Goal: Information Seeking & Learning: Learn about a topic

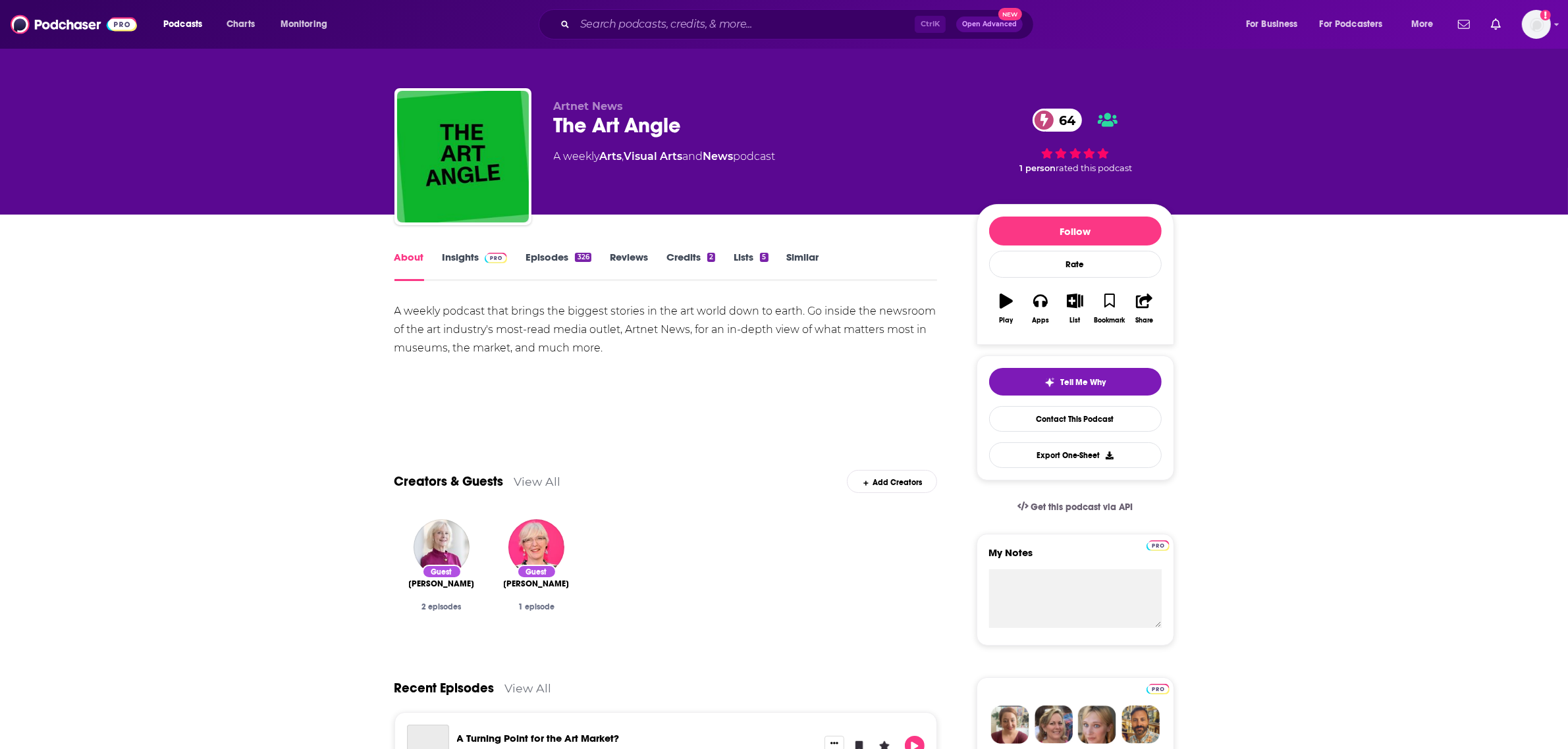
click at [469, 251] on link "Insights" at bounding box center [475, 266] width 65 height 30
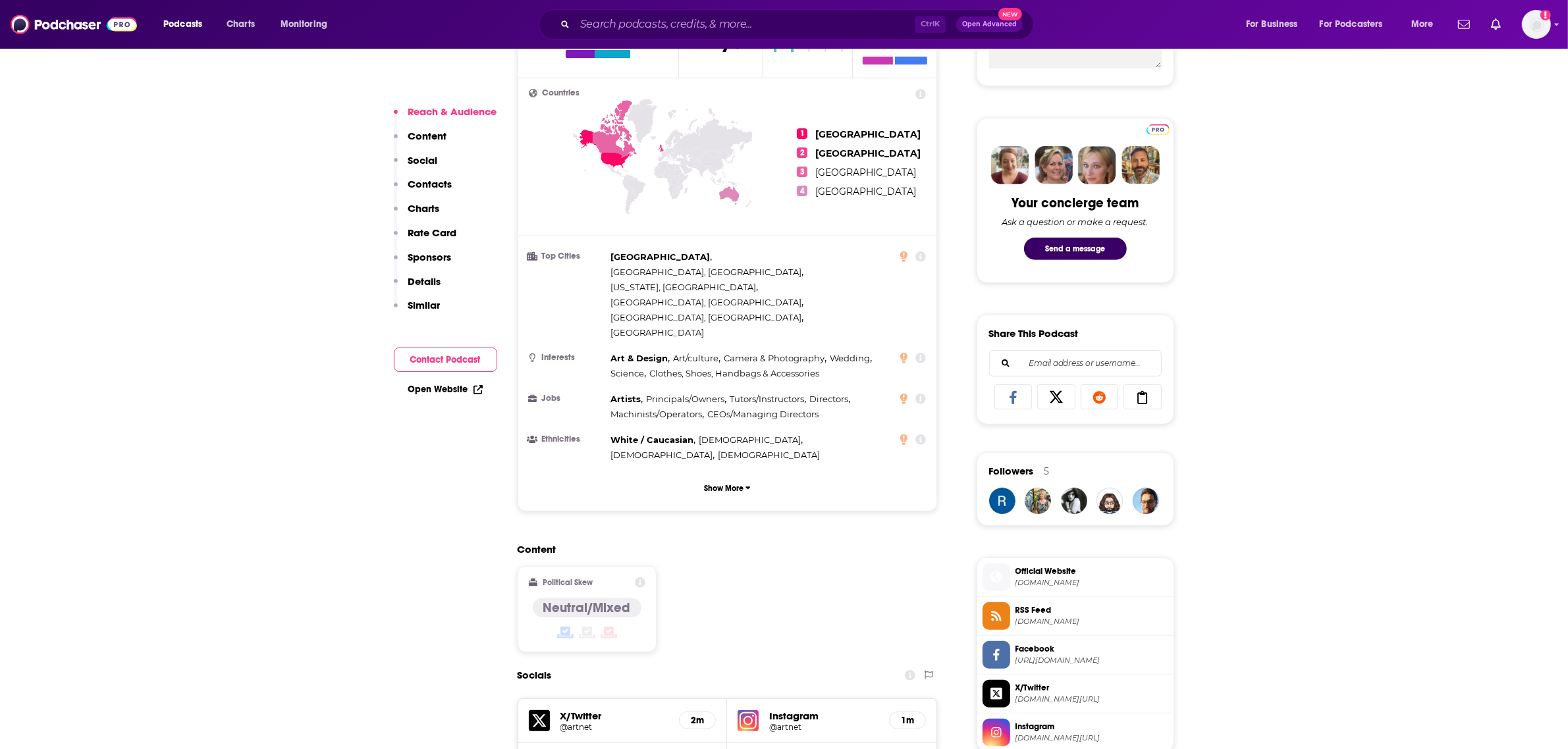
scroll to position [658, 0]
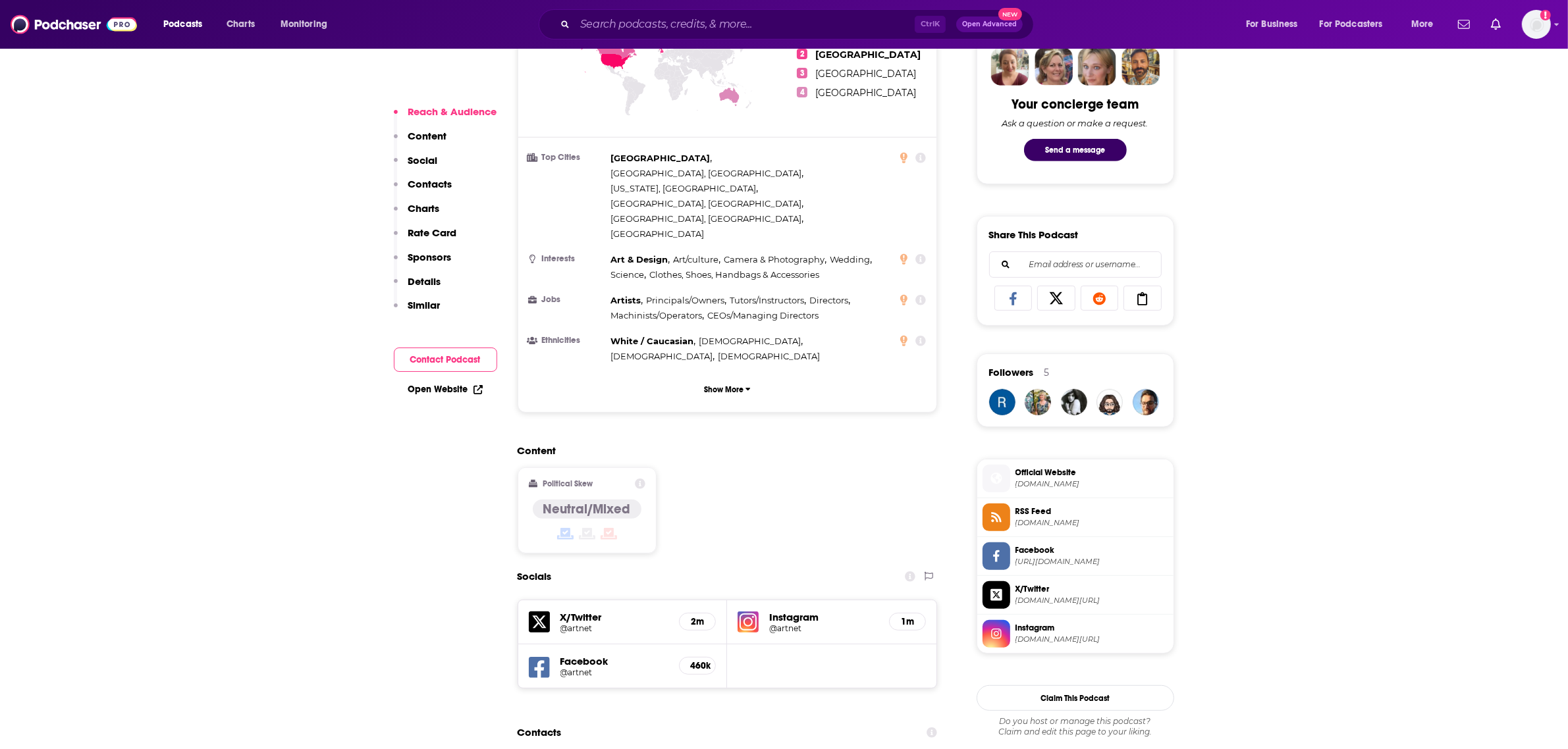
click at [794, 611] on h5 "Instagram" at bounding box center [824, 617] width 109 height 12
click at [904, 616] on h5 "1m" at bounding box center [907, 621] width 15 height 12
click at [784, 611] on h5 "Instagram" at bounding box center [824, 617] width 109 height 12
click at [782, 611] on h5 "Instagram" at bounding box center [824, 617] width 109 height 12
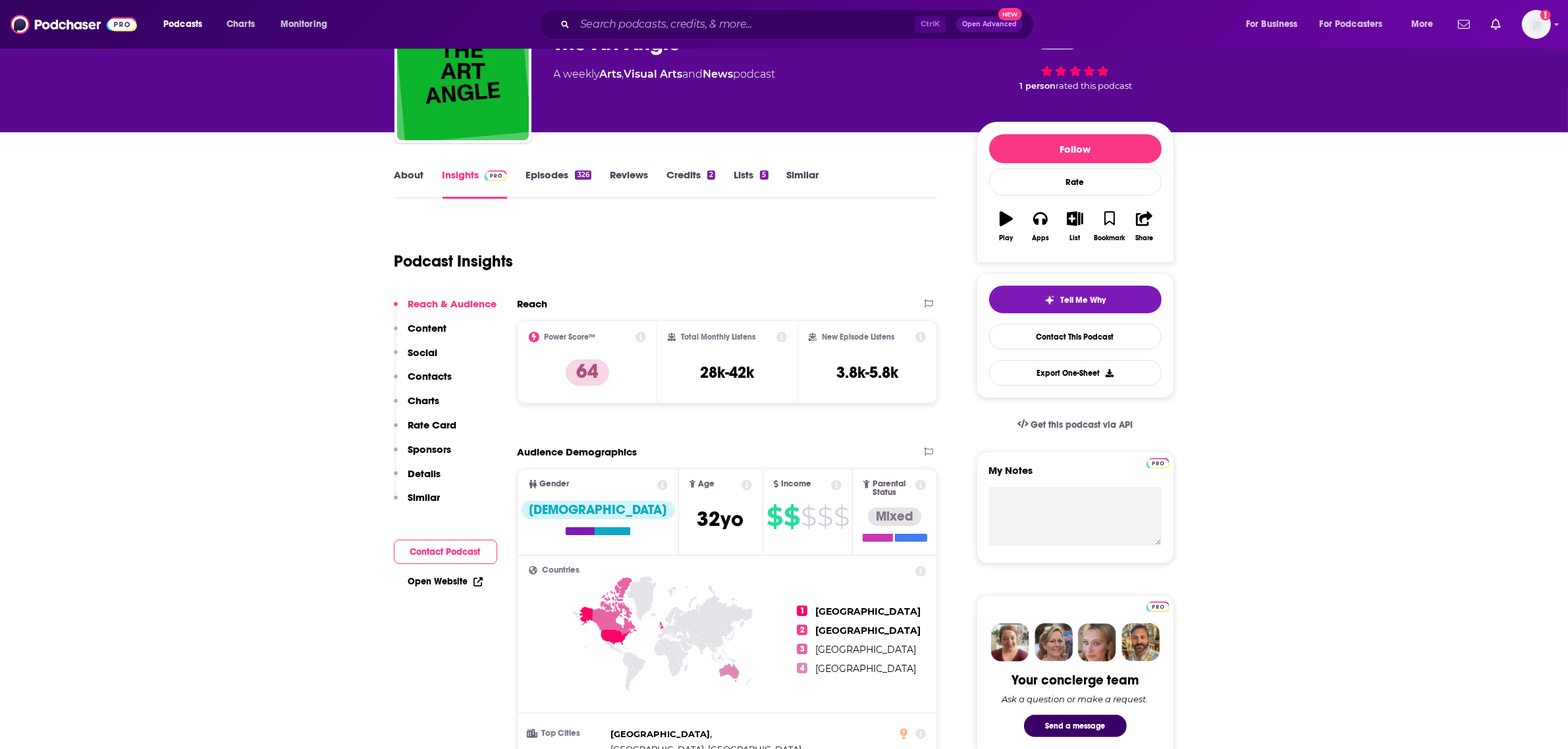
scroll to position [0, 0]
